Goal: Find contact information: Find contact information

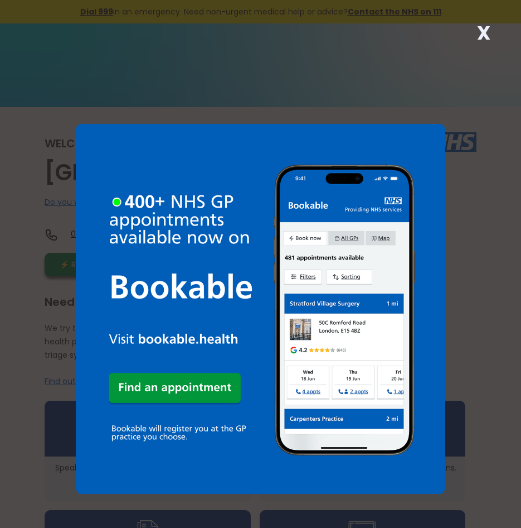
click at [469, 43] on div "X" at bounding box center [260, 264] width 521 height 528
click at [478, 35] on strong "X" at bounding box center [483, 33] width 13 height 27
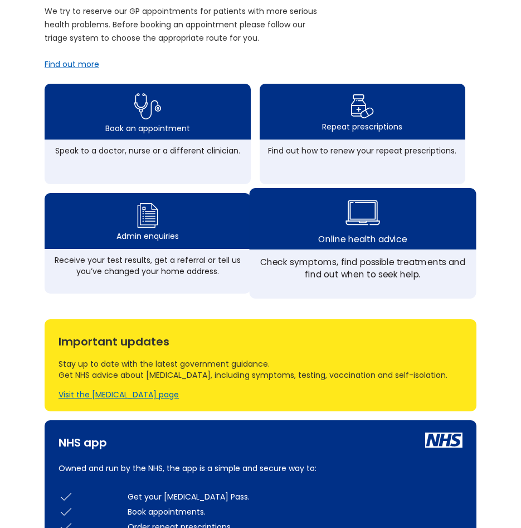
scroll to position [335, 0]
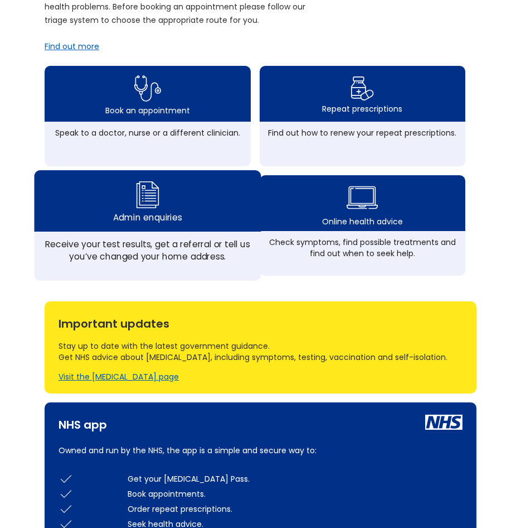
click at [195, 231] on div "Admin enquiries" at bounding box center [148, 200] width 226 height 61
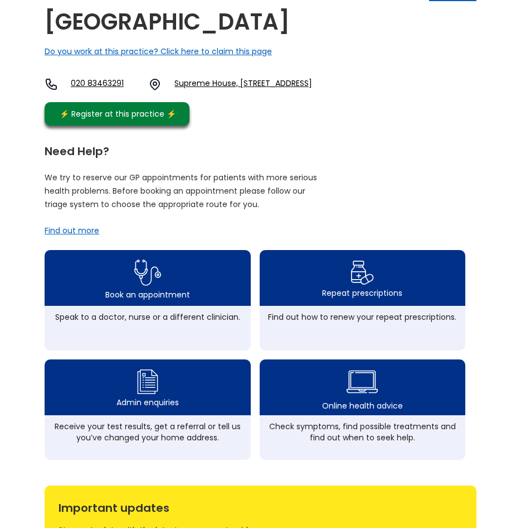
scroll to position [0, 0]
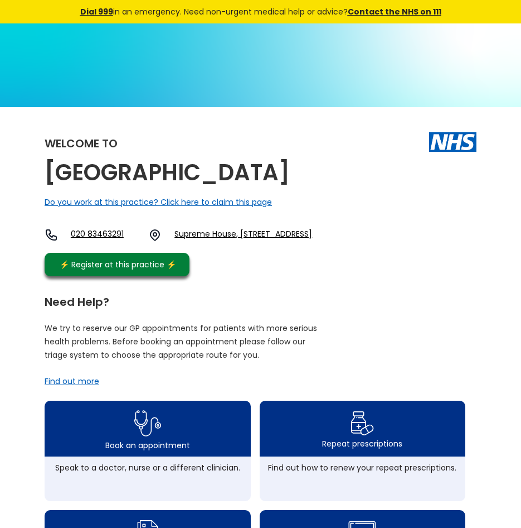
click at [141, 77] on img at bounding box center [260, 169] width 521 height 293
click at [138, 151] on div "Welcome to" at bounding box center [261, 142] width 432 height 36
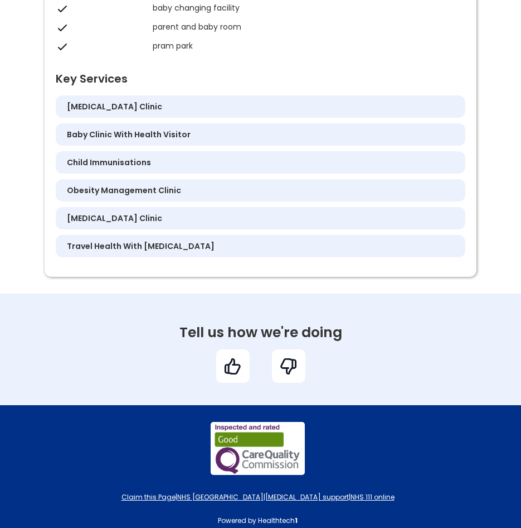
scroll to position [1338, 0]
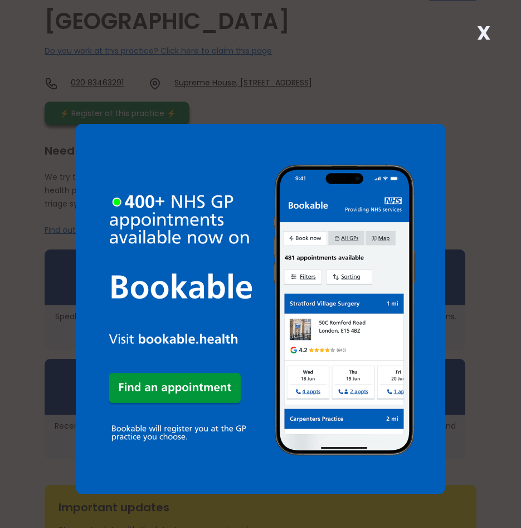
scroll to position [223, 0]
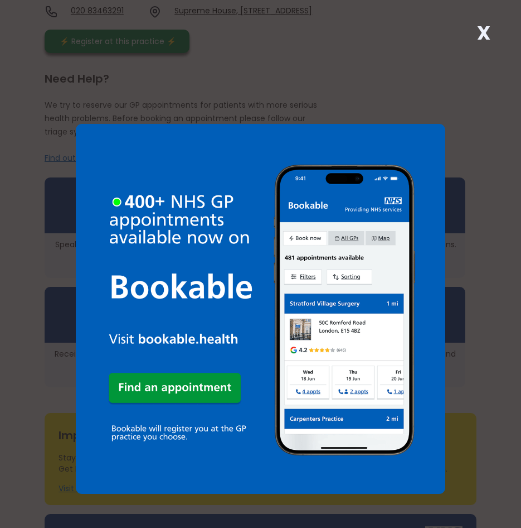
click at [475, 32] on div "X" at bounding box center [484, 37] width 22 height 22
